Goal: Information Seeking & Learning: Learn about a topic

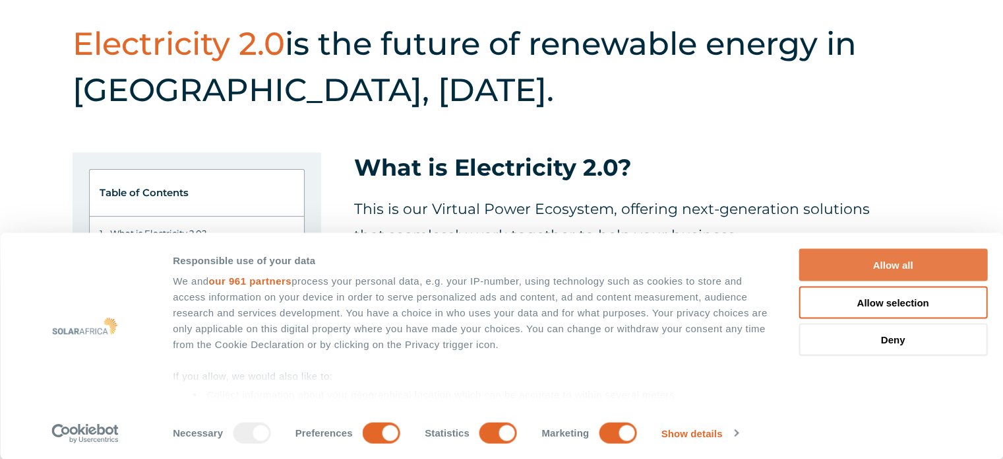
click at [852, 268] on button "Allow all" at bounding box center [893, 265] width 189 height 32
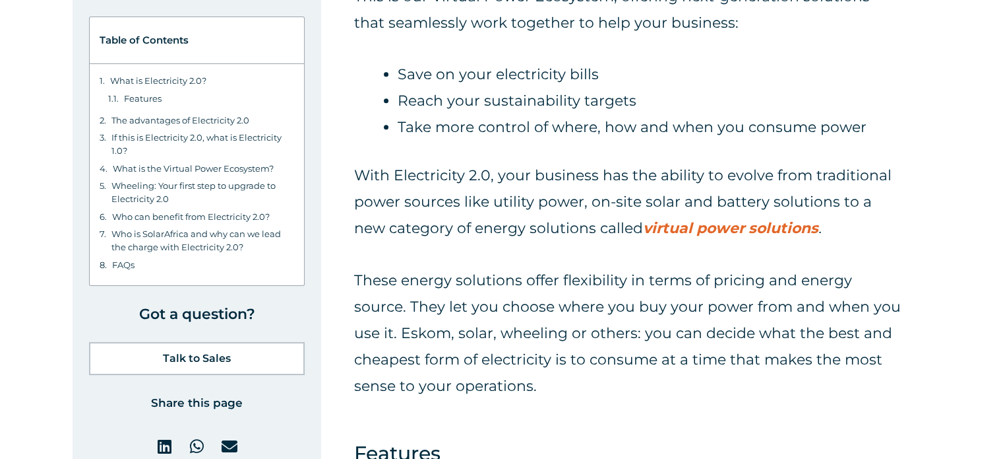
scroll to position [660, 0]
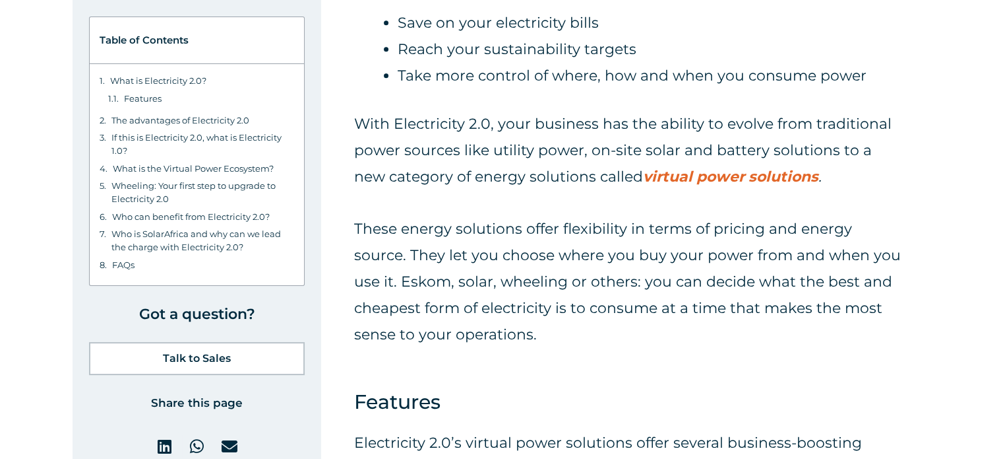
click at [644, 176] on strong "virtual power solutions" at bounding box center [730, 177] width 175 height 18
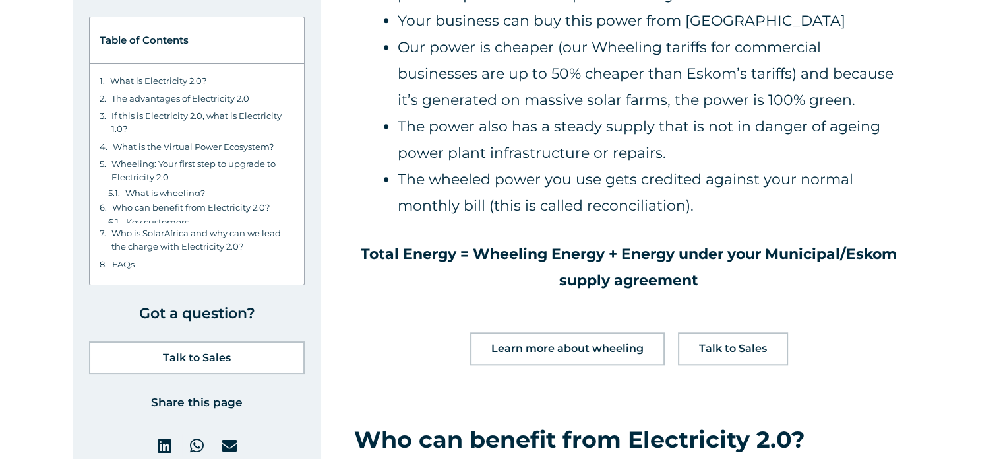
scroll to position [6400, 0]
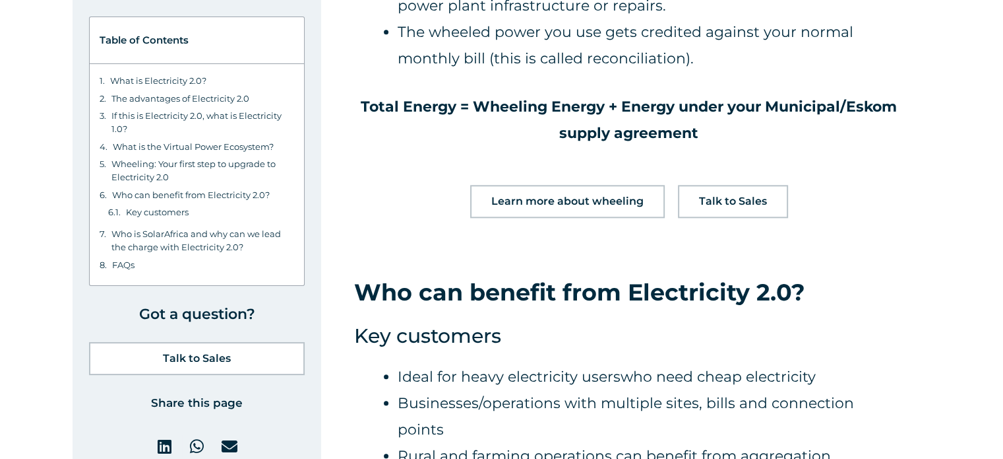
click at [548, 196] on span "Learn more about wheeling" at bounding box center [568, 201] width 152 height 11
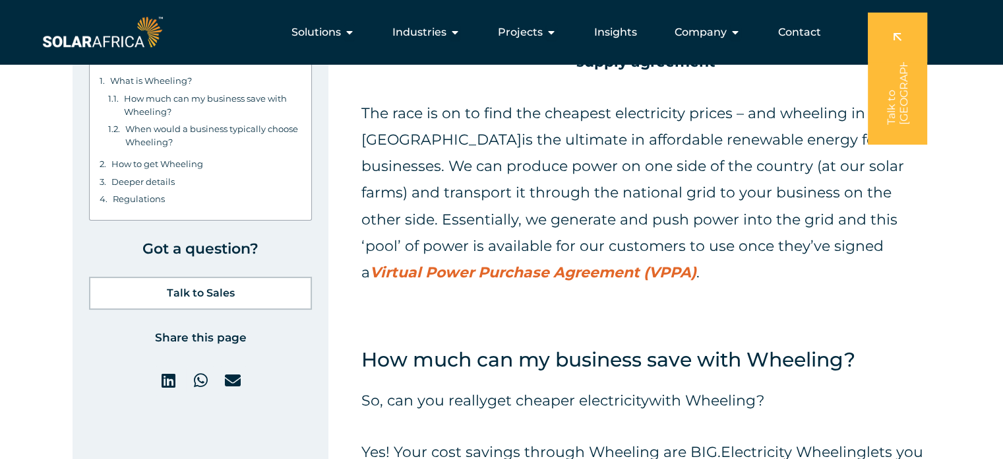
scroll to position [2309, 0]
click at [697, 264] on strong "Virtual Power Purchase Agreement (VPPA)" at bounding box center [533, 273] width 327 height 18
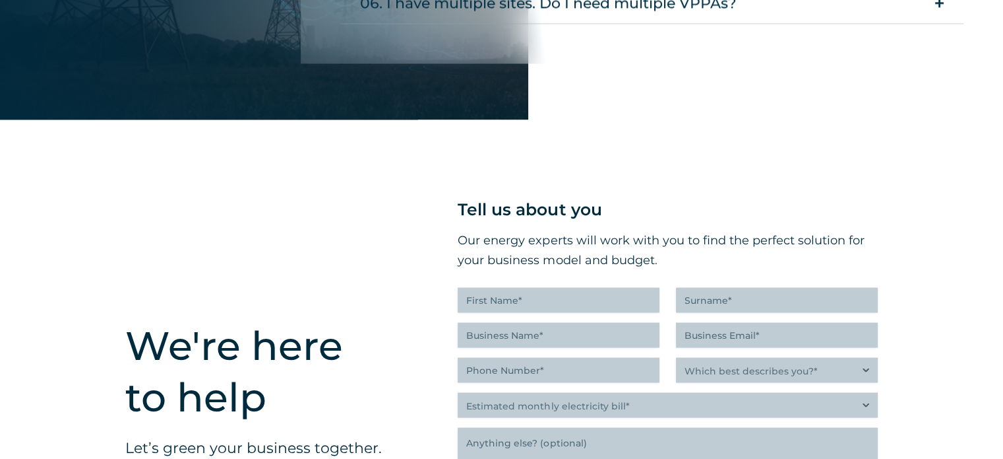
scroll to position [2507, 0]
